Goal: Task Accomplishment & Management: Manage account settings

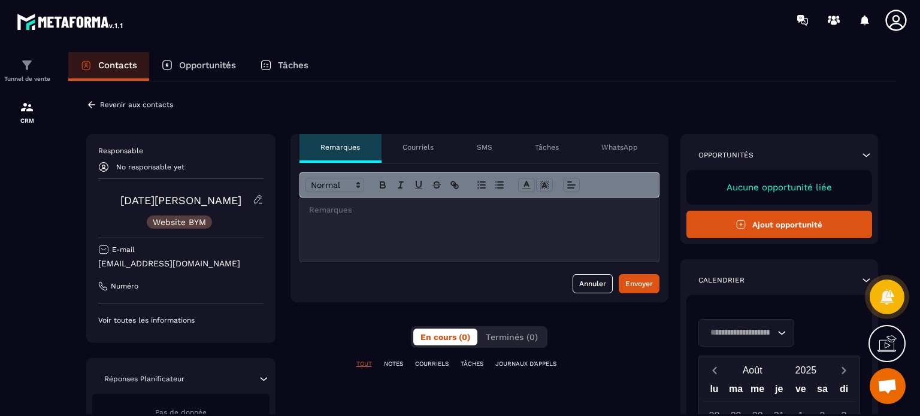
click at [92, 105] on icon at bounding box center [91, 104] width 11 height 11
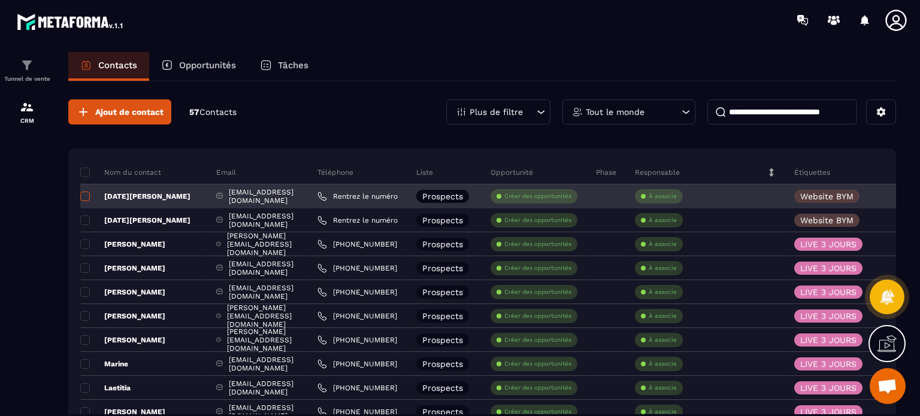
click at [83, 196] on span at bounding box center [85, 197] width 10 height 10
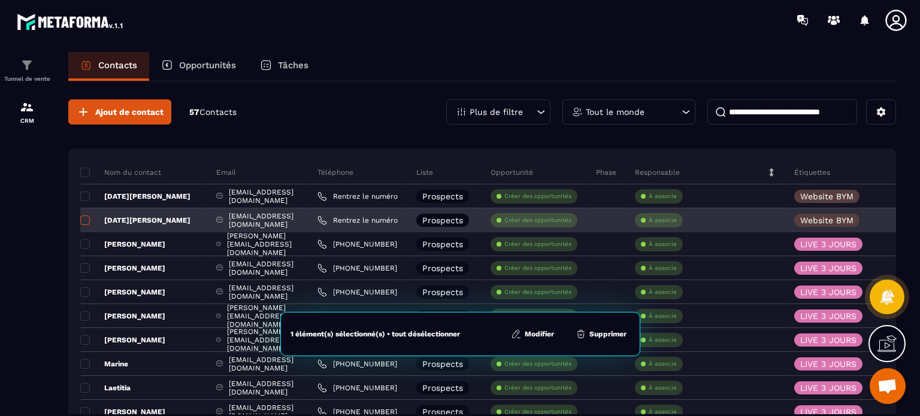
click at [84, 217] on span at bounding box center [85, 221] width 10 height 10
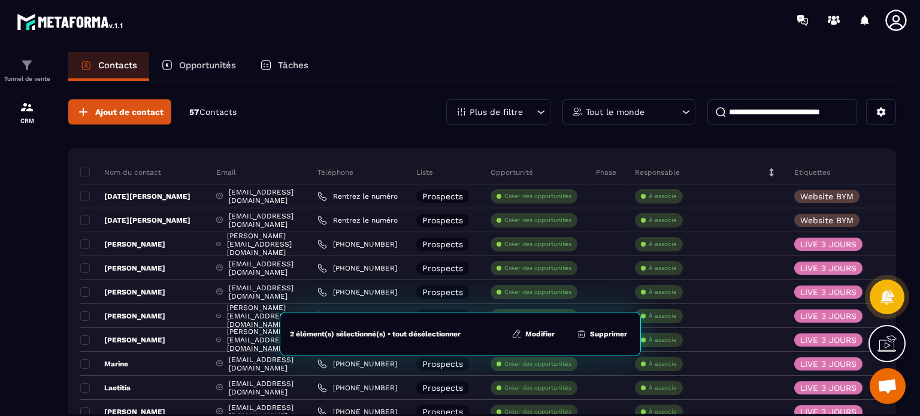
click at [592, 337] on button "Supprimer" at bounding box center [602, 334] width 58 height 12
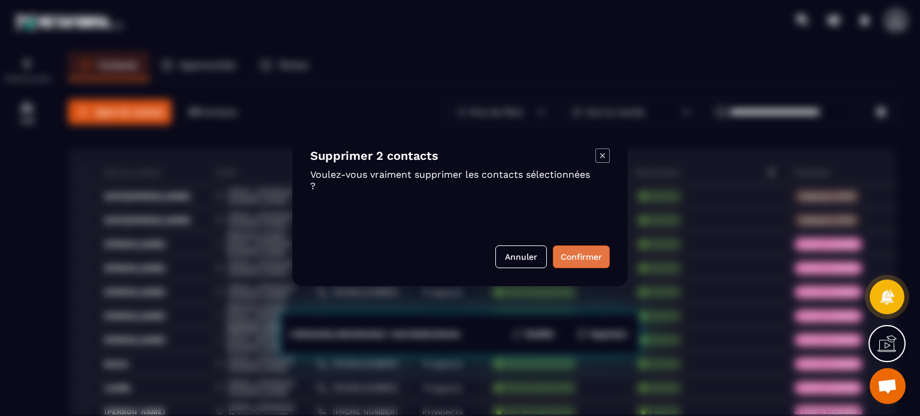
click at [568, 262] on button "Confirmer" at bounding box center [581, 257] width 57 height 23
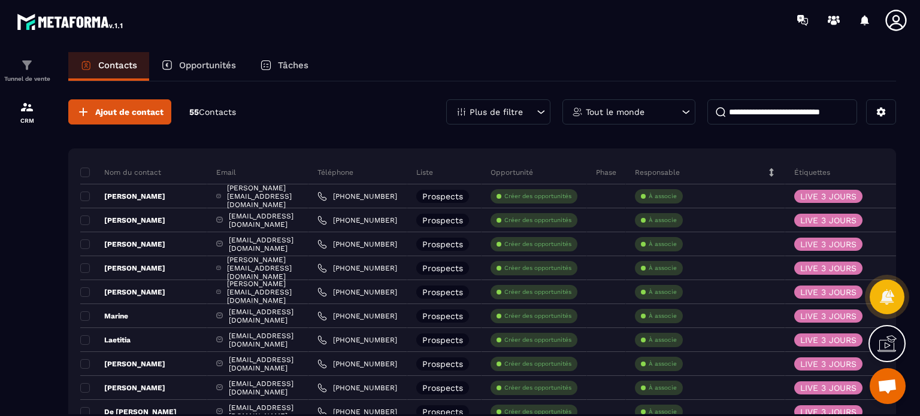
click at [890, 19] on icon at bounding box center [896, 20] width 24 height 24
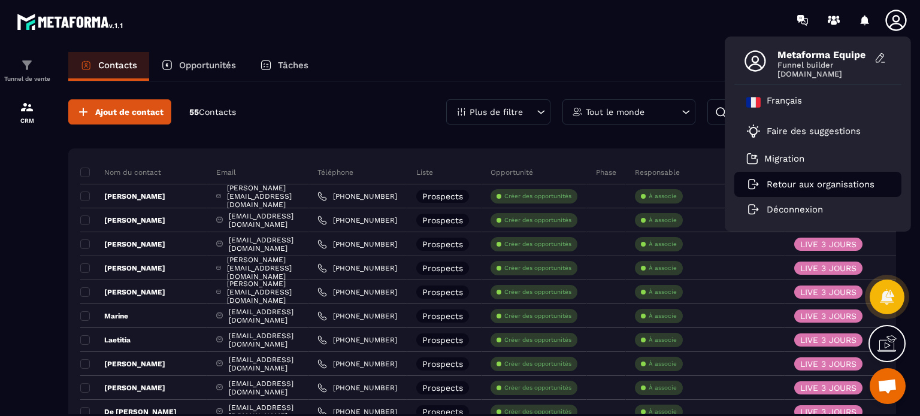
click at [813, 184] on p "Retour aux organisations" at bounding box center [821, 184] width 108 height 11
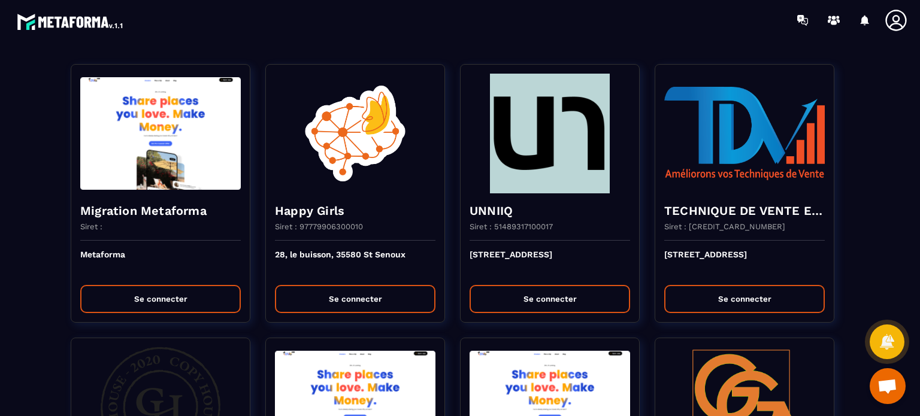
click at [378, 35] on div at bounding box center [530, 20] width 779 height 40
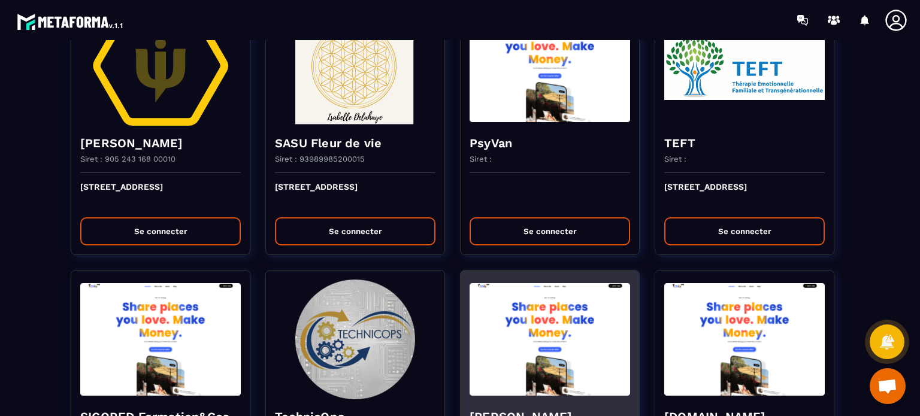
scroll to position [2245, 0]
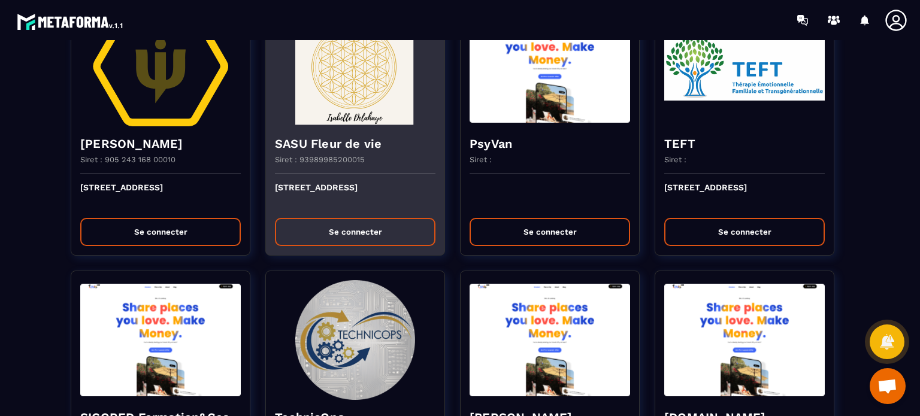
click at [359, 220] on button "Se connecter" at bounding box center [355, 232] width 161 height 28
